Goal: Obtain resource: Download file/media

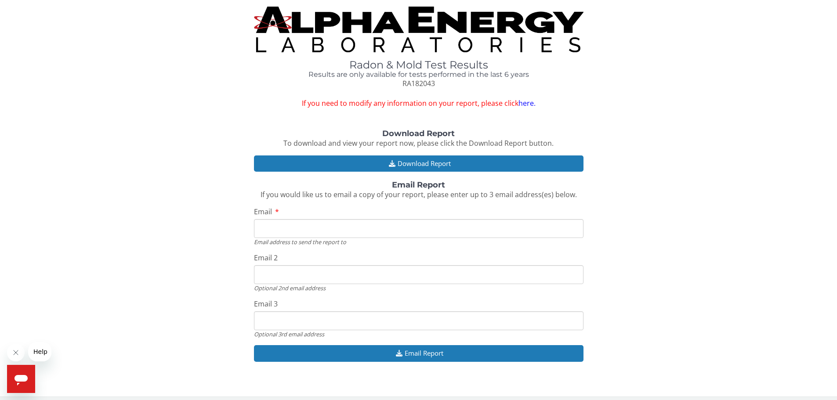
click at [272, 230] on input "Email" at bounding box center [419, 228] width 330 height 19
type input "[PERSON_NAME][DOMAIN_NAME][EMAIL_ADDRESS][PERSON_NAME][DOMAIN_NAME]"
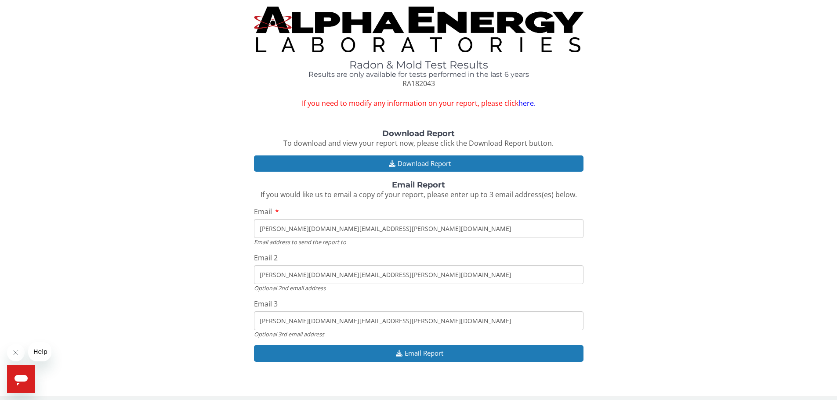
scroll to position [5, 0]
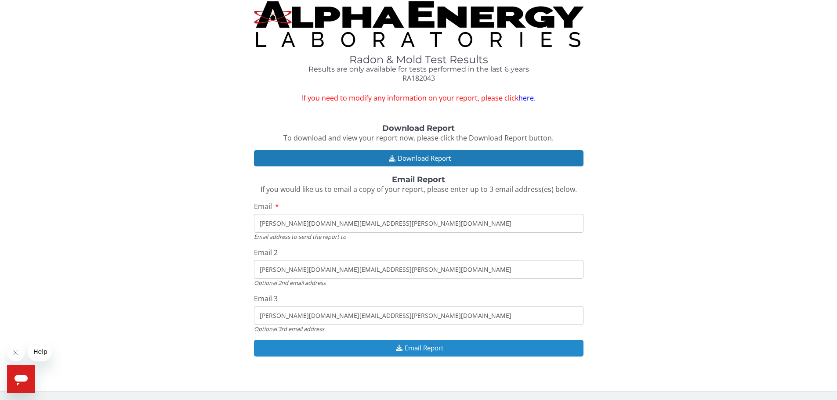
click at [366, 350] on button "Email Report" at bounding box center [419, 348] width 330 height 16
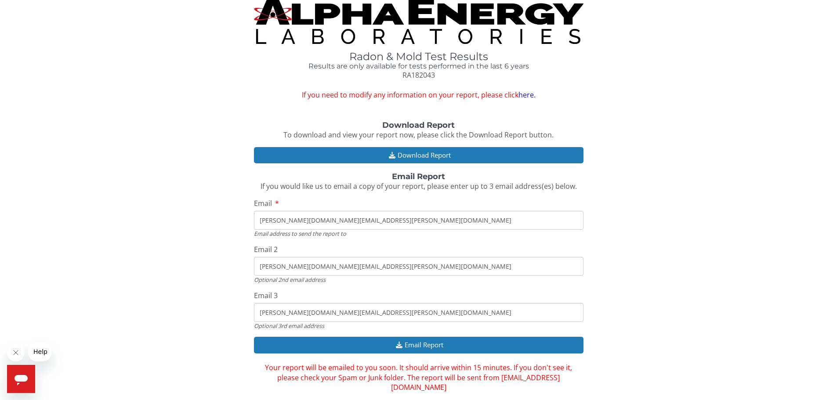
scroll to position [0, 0]
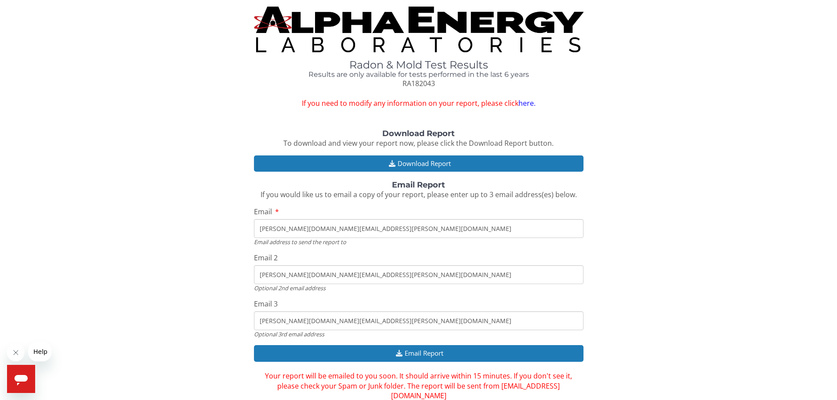
click at [529, 105] on link "here." at bounding box center [527, 103] width 17 height 10
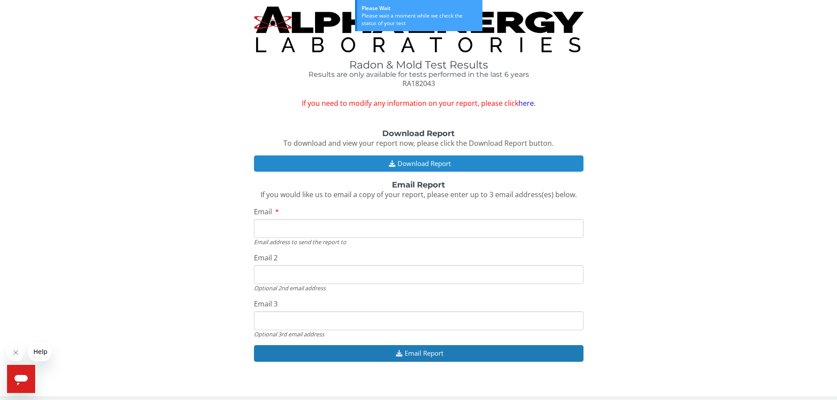
click at [355, 164] on button "Download Report" at bounding box center [419, 164] width 330 height 16
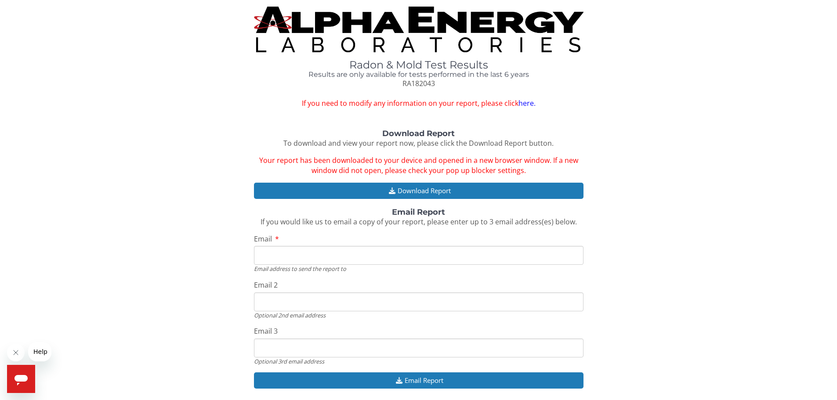
click at [526, 102] on link "here." at bounding box center [527, 103] width 17 height 10
